Goal: Information Seeking & Learning: Learn about a topic

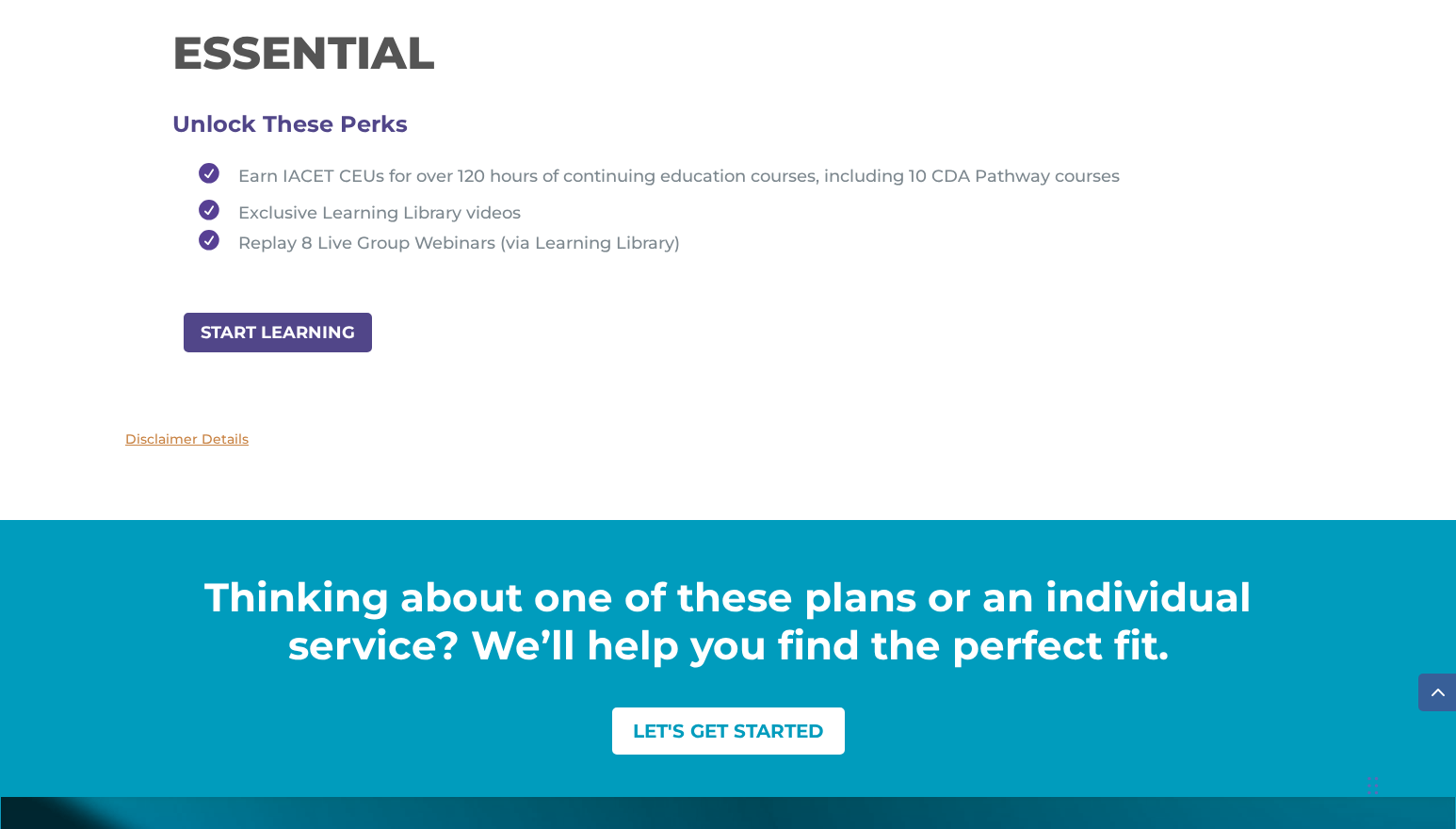
scroll to position [2471, 0]
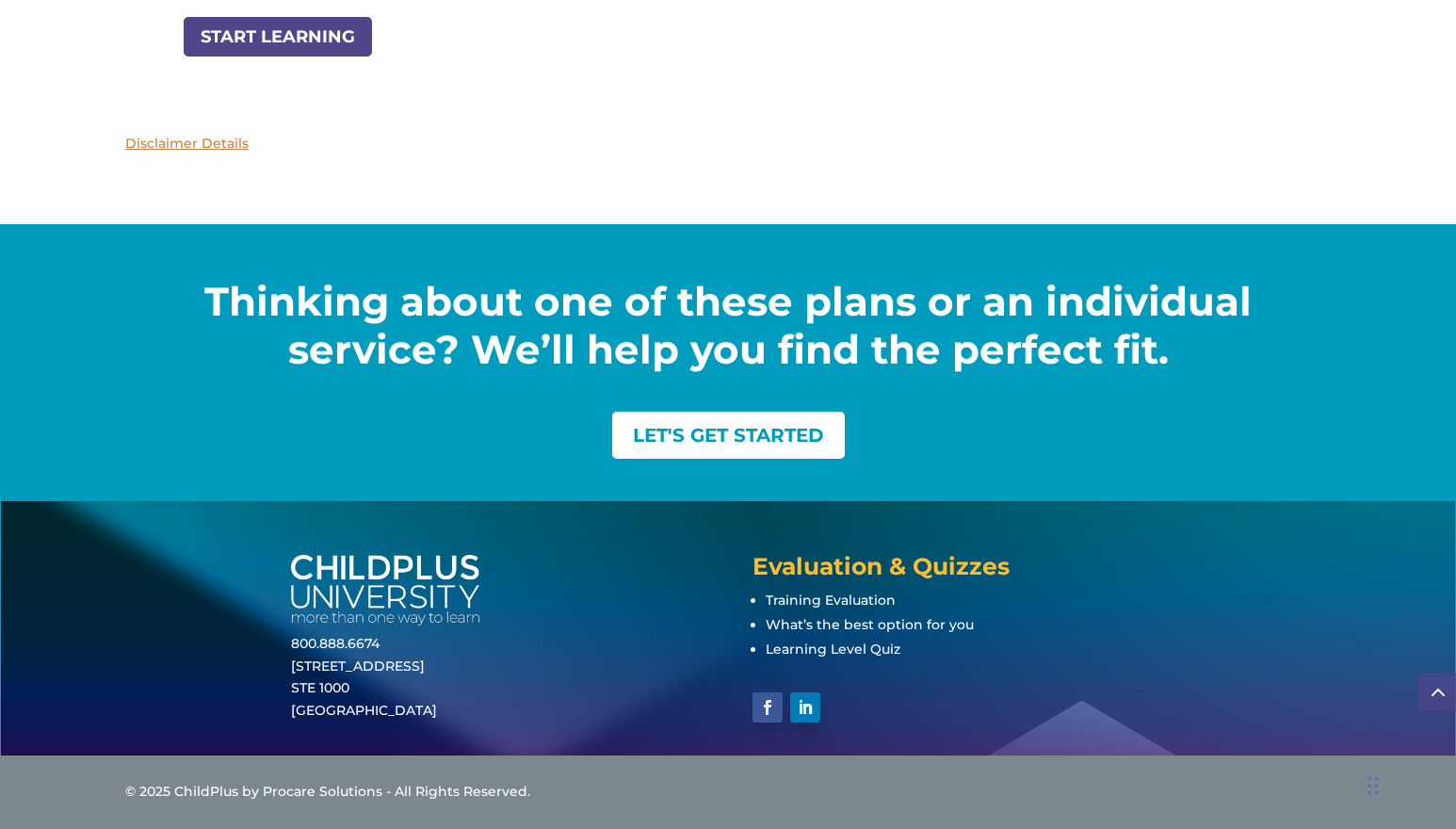
click at [761, 704] on link "Follow" at bounding box center [767, 707] width 30 height 30
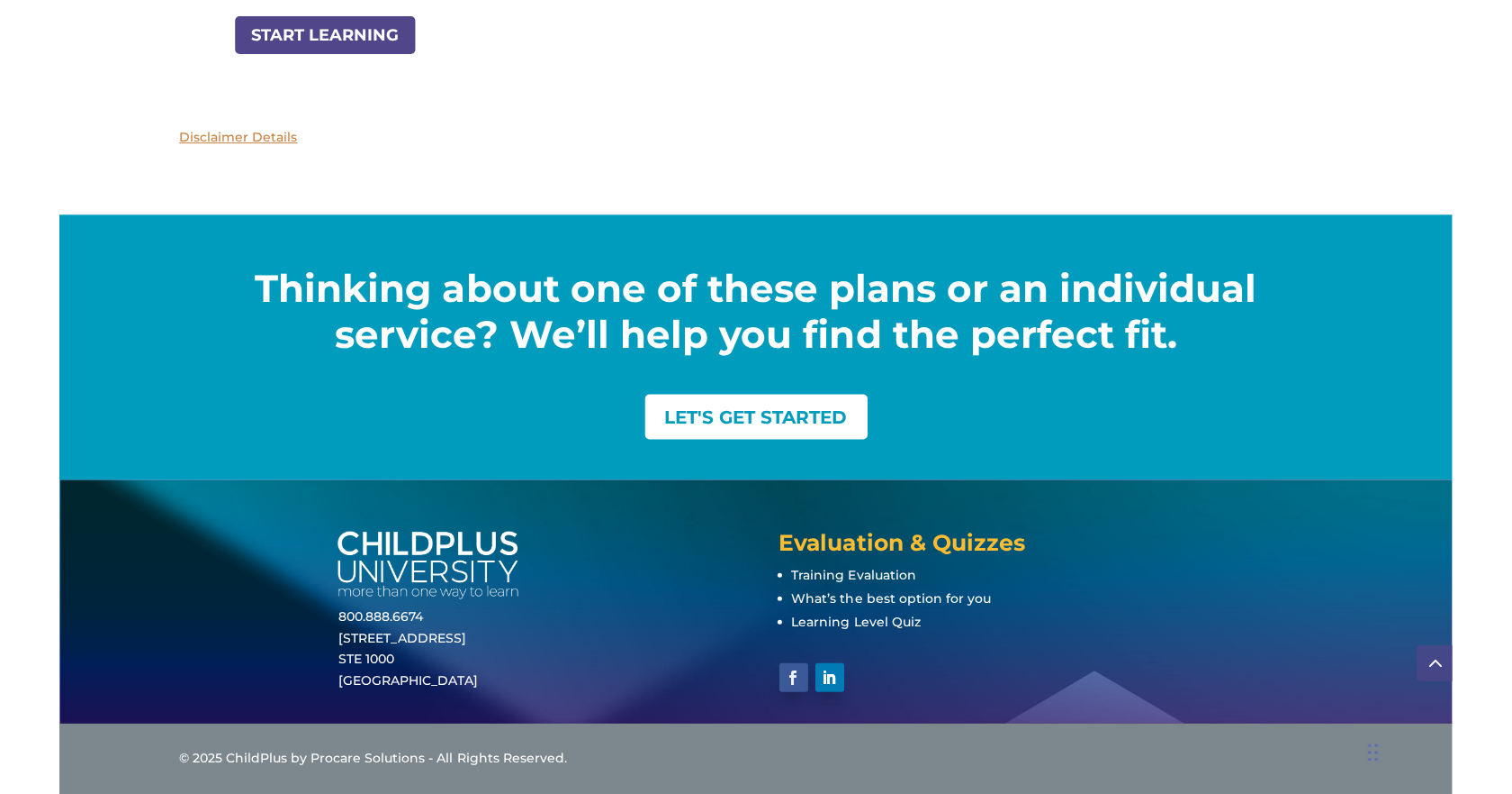
scroll to position [2363, 0]
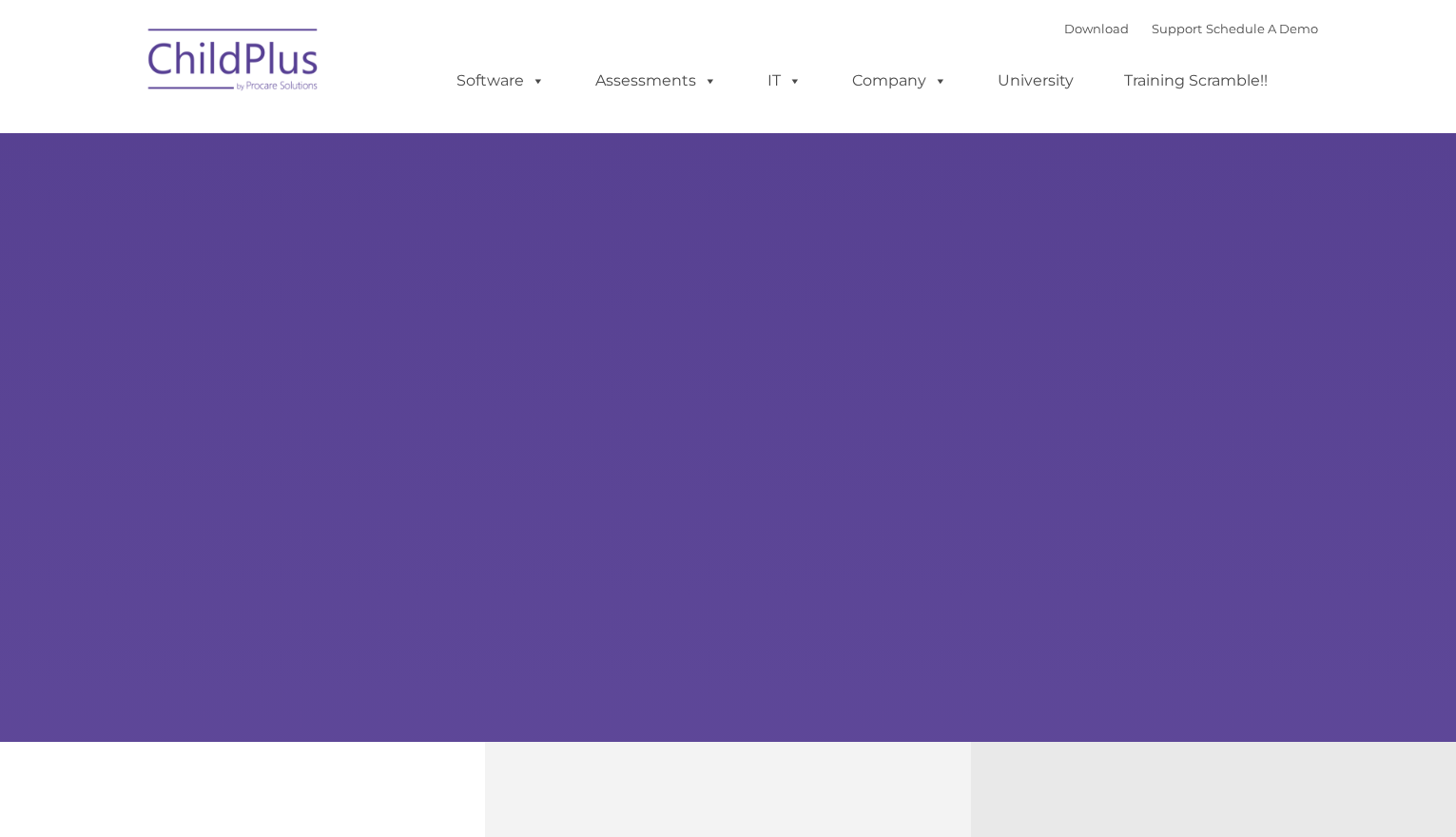
type input ""
select select "MEDIUM"
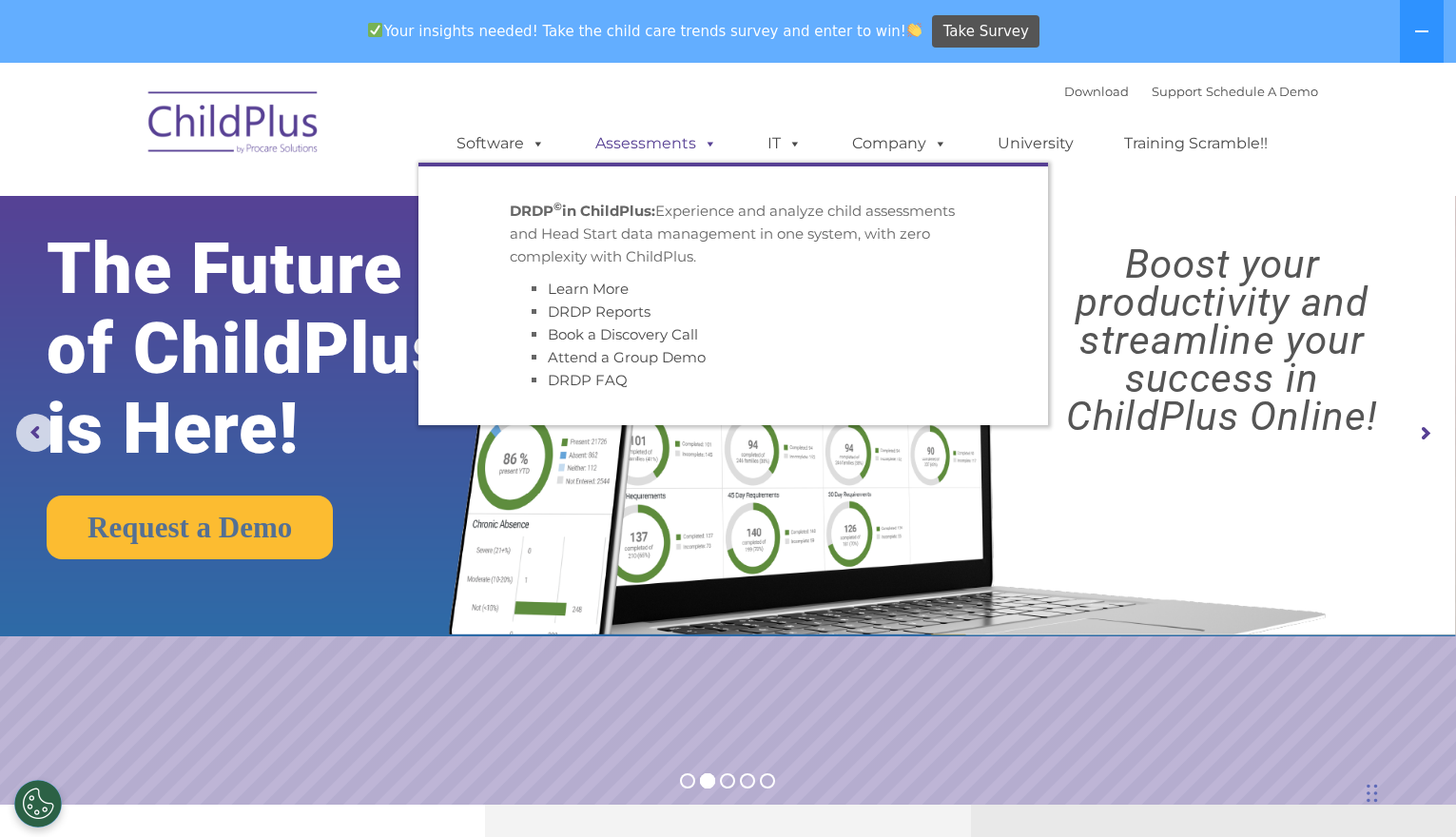
click at [649, 148] on link "Assessments" at bounding box center [655, 143] width 160 height 38
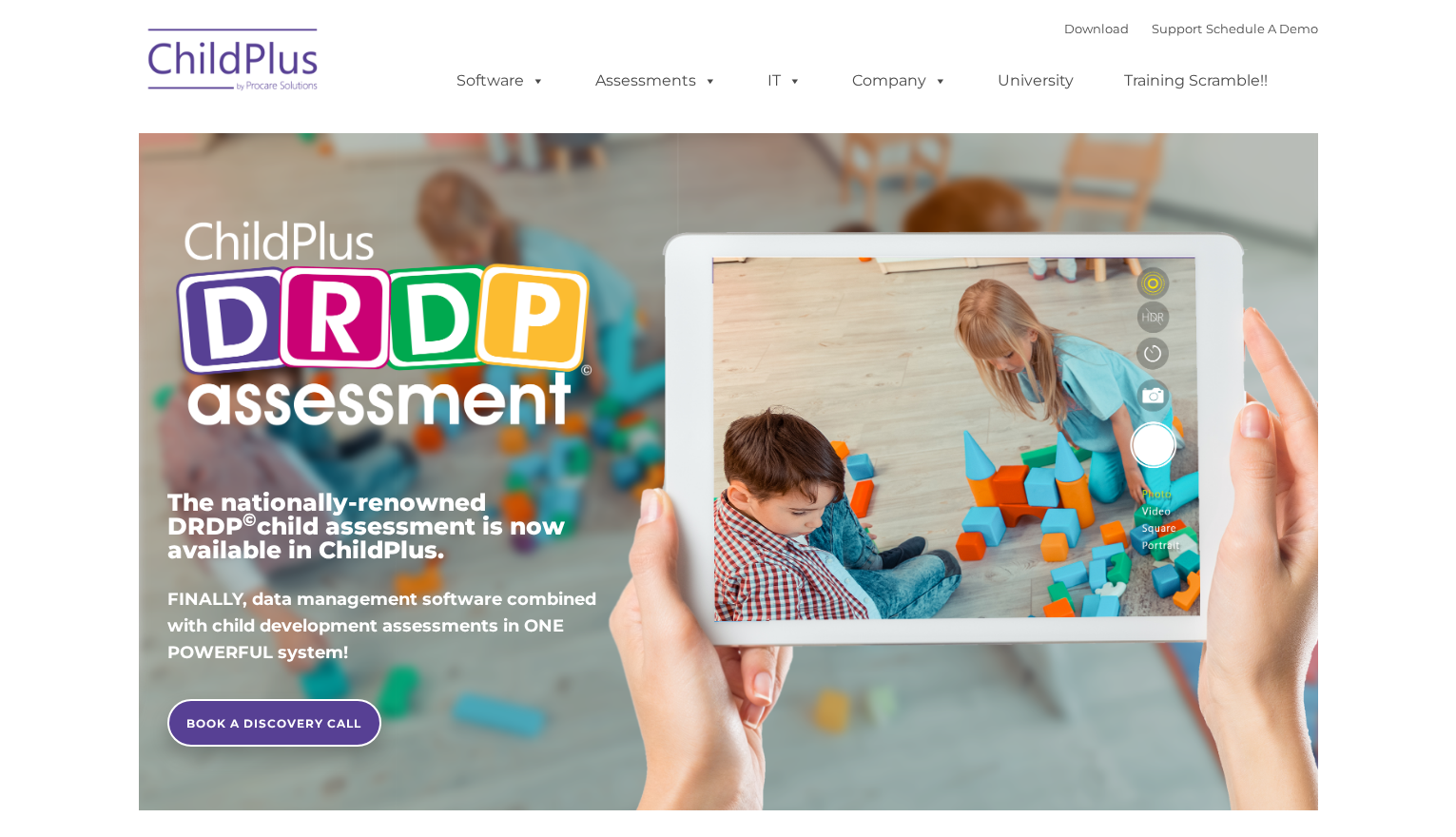
type input ""
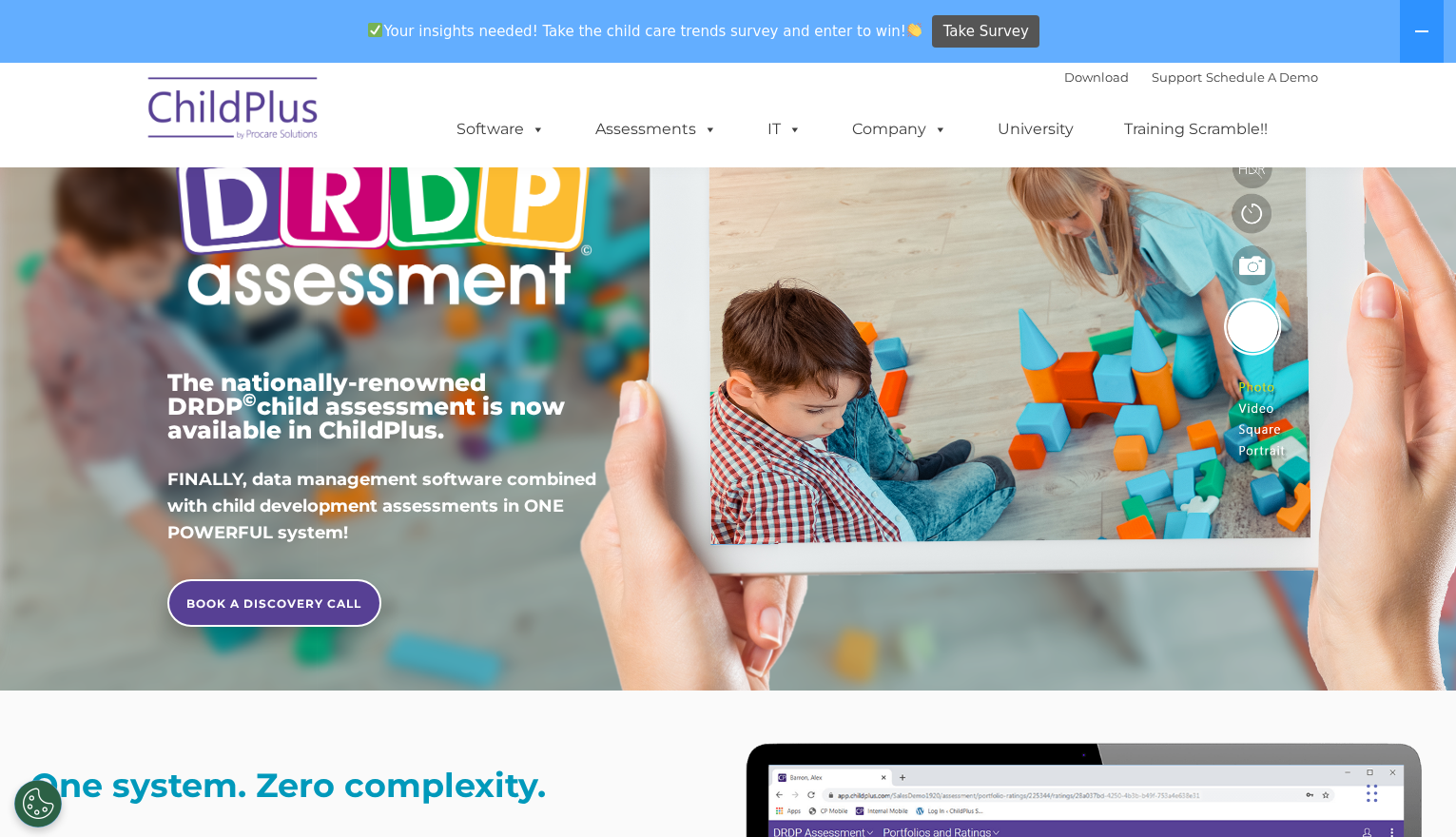
scroll to position [190, 0]
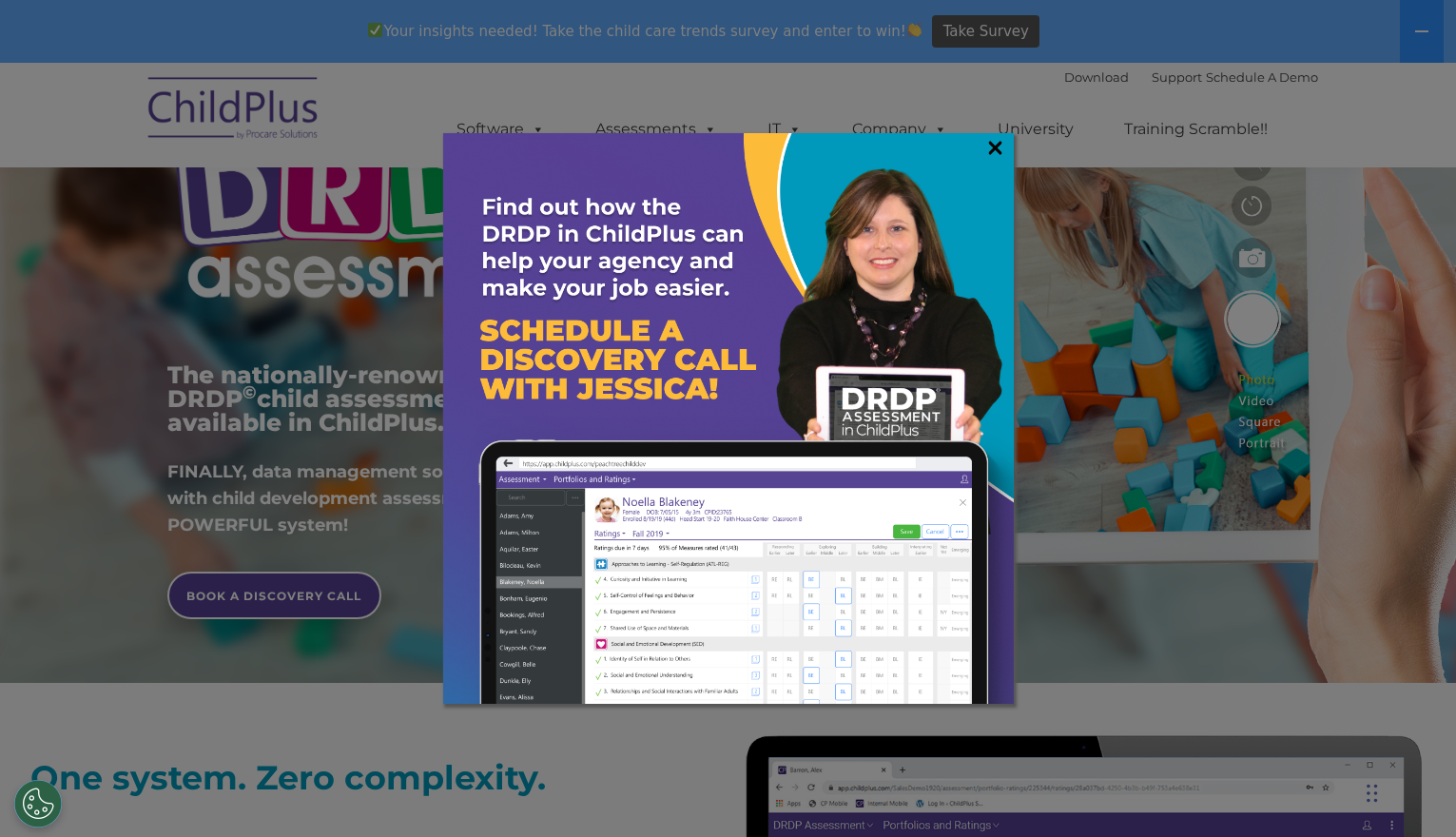
click at [994, 144] on link "×" at bounding box center [995, 147] width 22 height 19
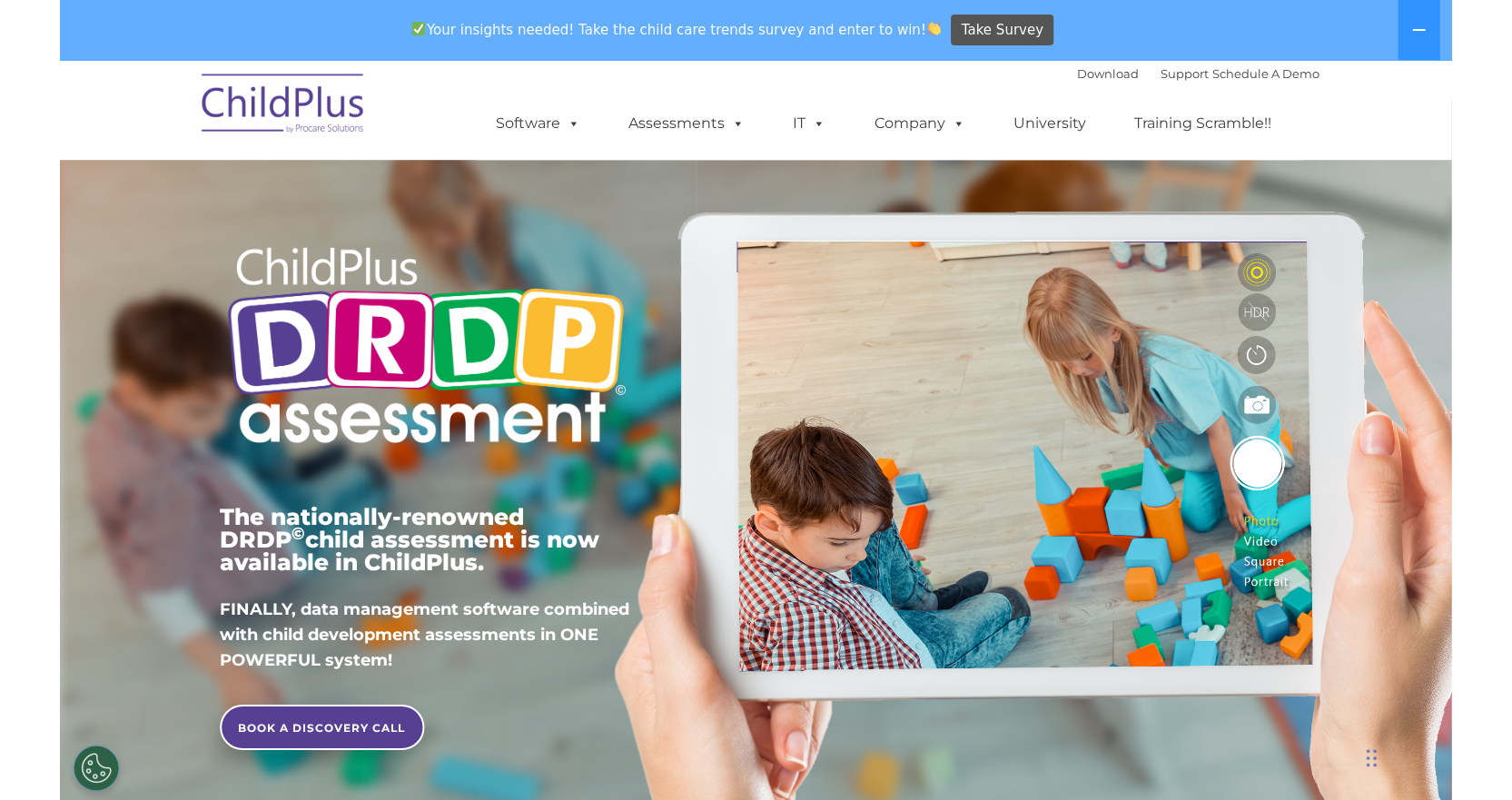
scroll to position [22, 0]
